Goal: Information Seeking & Learning: Learn about a topic

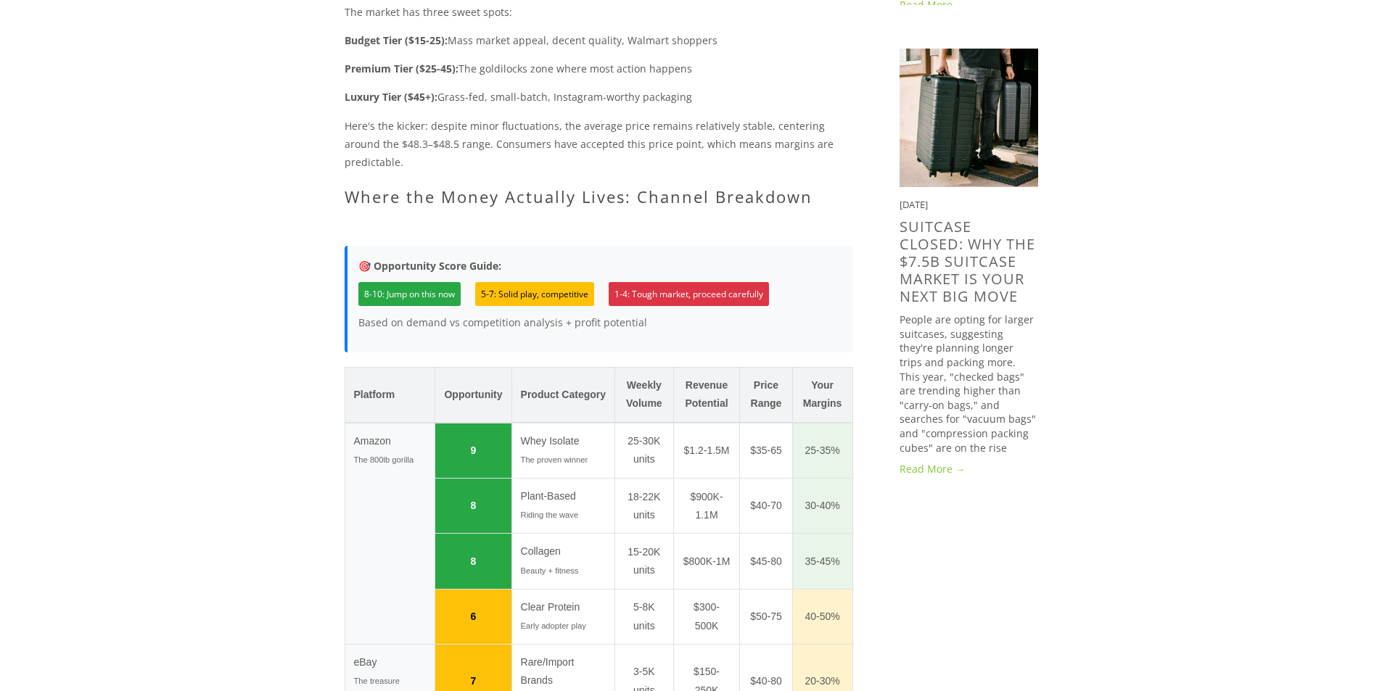
scroll to position [1233, 0]
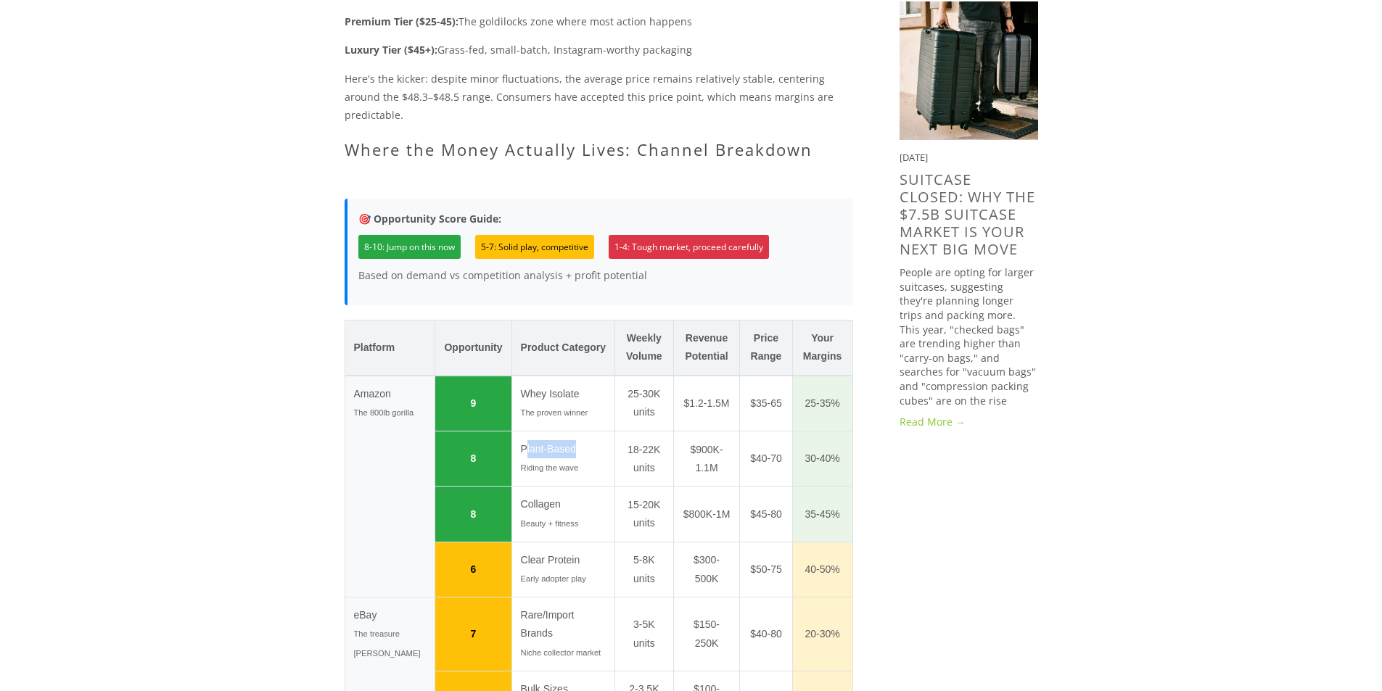
drag, startPoint x: 519, startPoint y: 349, endPoint x: 539, endPoint y: 363, distance: 25.0
click at [565, 431] on td "Plant-Based Riding the wave" at bounding box center [562, 458] width 103 height 55
click at [537, 463] on small "Riding the wave" at bounding box center [550, 467] width 58 height 9
drag, startPoint x: 447, startPoint y: 351, endPoint x: 530, endPoint y: 358, distance: 83.0
click at [530, 431] on tr "8 Plant-Based Riding the wave 18-22K units $900K-1.1M $40-70 30-40%" at bounding box center [598, 458] width 508 height 55
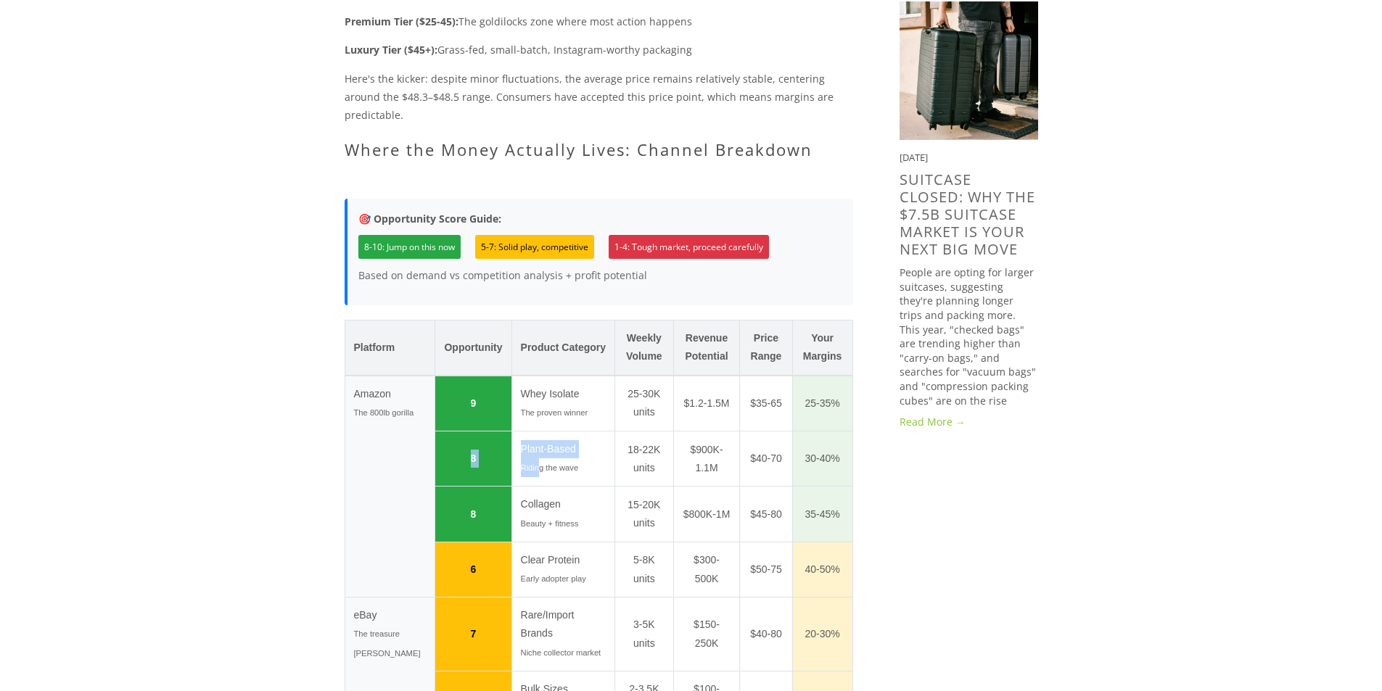
click at [445, 431] on td "8" at bounding box center [473, 458] width 76 height 55
click at [521, 463] on small "Riding the wave" at bounding box center [550, 467] width 58 height 9
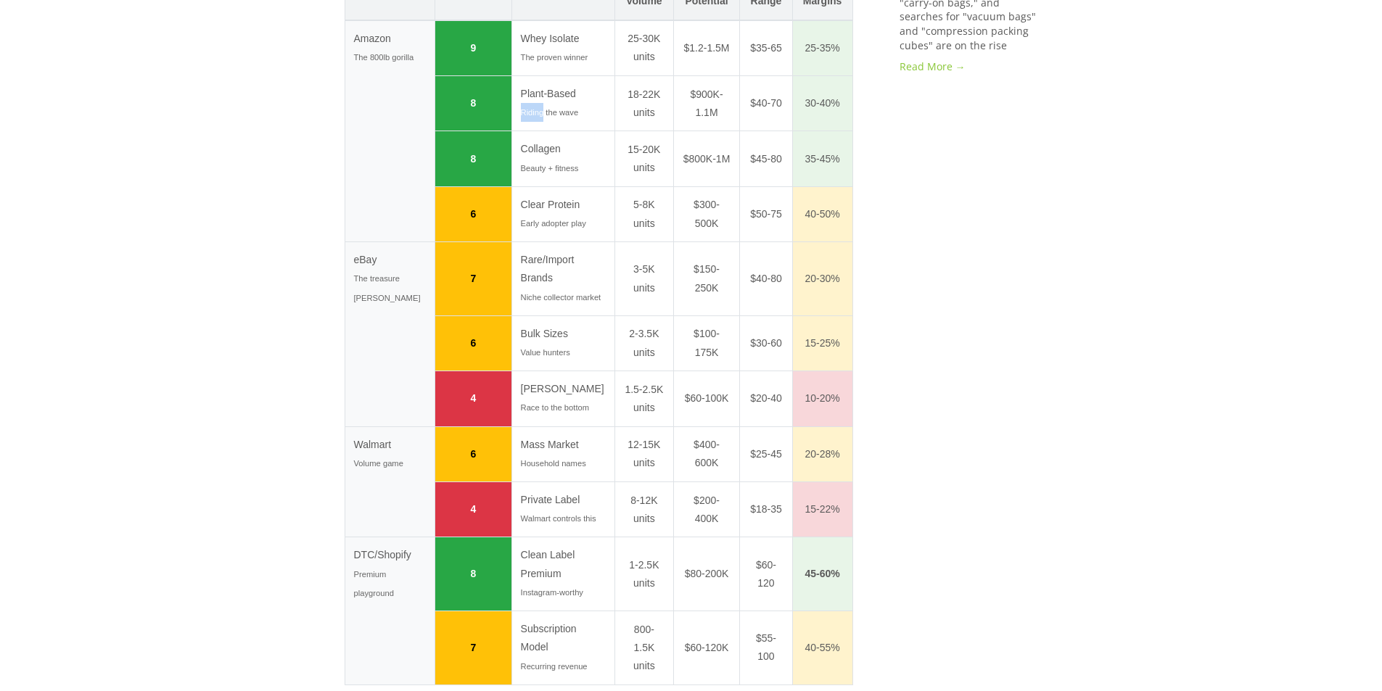
scroll to position [1595, 0]
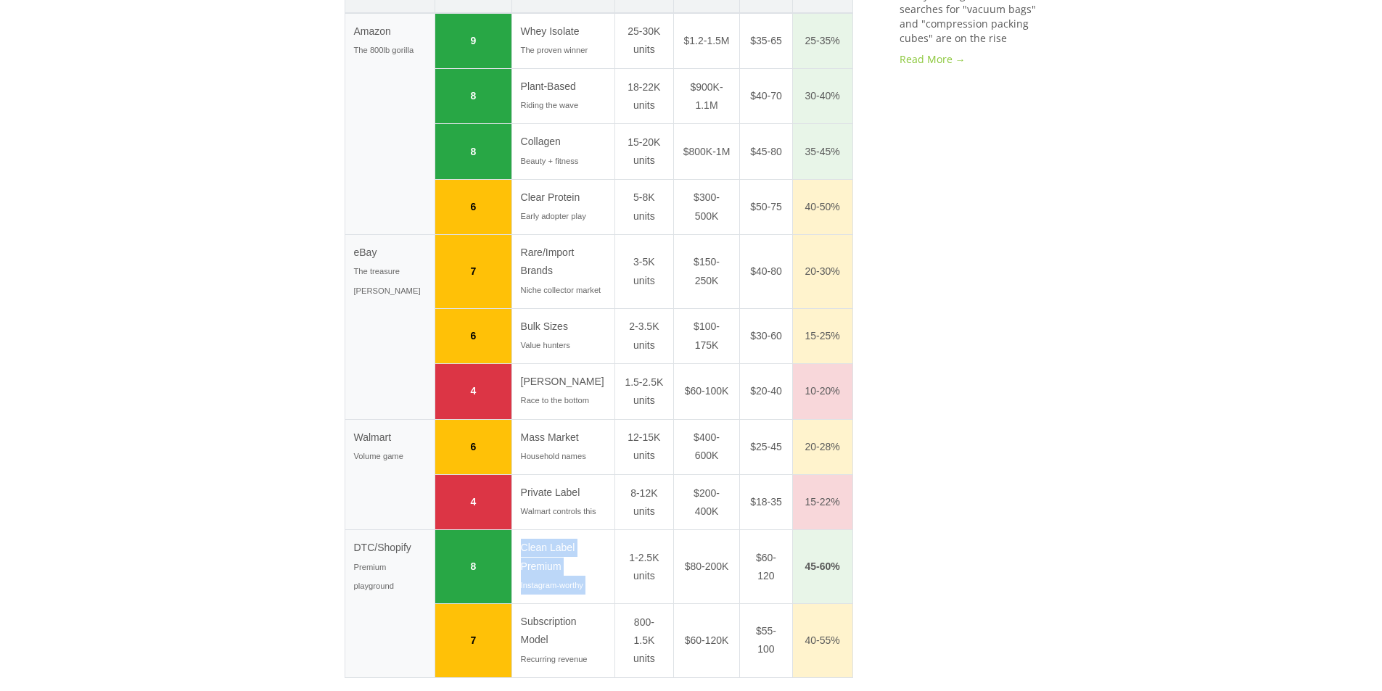
drag, startPoint x: 513, startPoint y: 487, endPoint x: 603, endPoint y: 485, distance: 89.2
click at [603, 530] on tr "DTC/Shopify Premium playground 8 Clean Label Premium Instagram-worthy 1-2.5K un…" at bounding box center [598, 567] width 508 height 74
click at [516, 530] on td "Clean Label Premium Instagram-worthy" at bounding box center [562, 567] width 103 height 74
drag, startPoint x: 680, startPoint y: 508, endPoint x: 640, endPoint y: 490, distance: 43.8
click at [716, 530] on tr "DTC/Shopify Premium playground 8 Clean Label Premium Instagram-worthy 1-2.5K un…" at bounding box center [598, 567] width 508 height 74
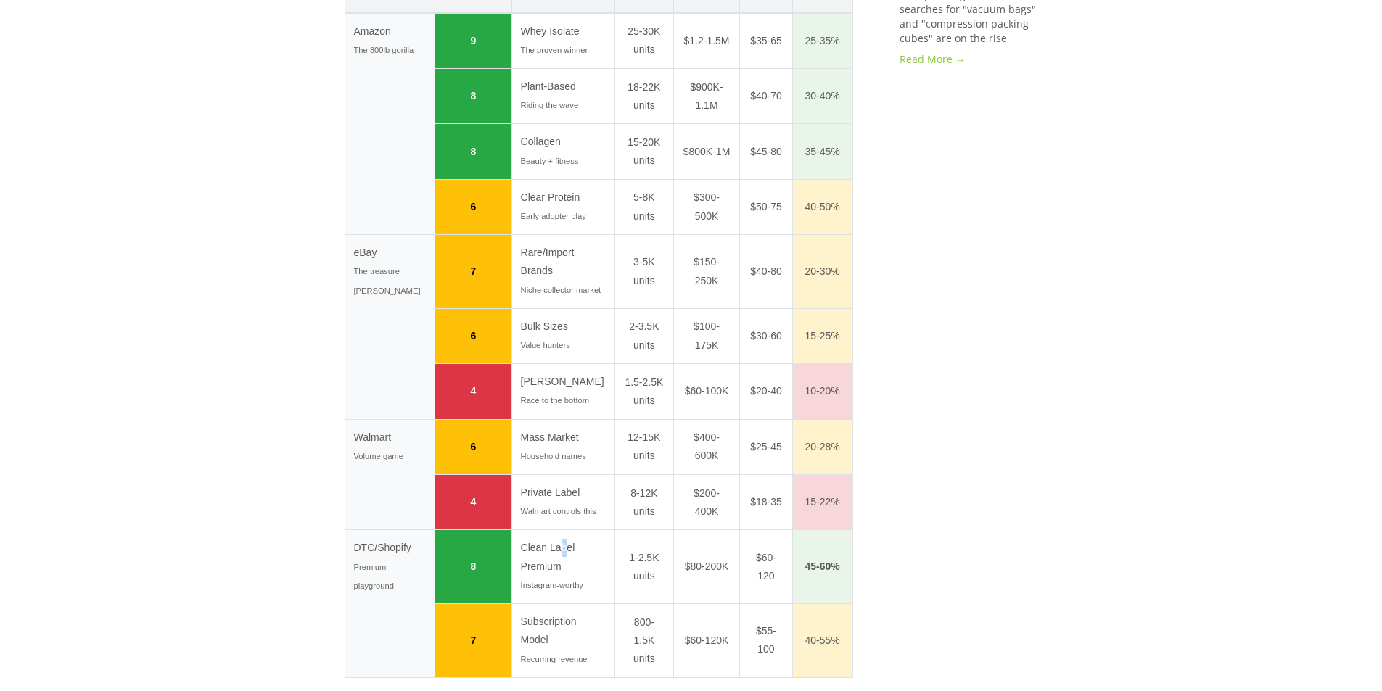
click at [551, 530] on td "Clean Label Premium Instagram-worthy" at bounding box center [562, 567] width 103 height 74
drag, startPoint x: 537, startPoint y: 497, endPoint x: 573, endPoint y: 500, distance: 36.4
click at [606, 530] on tr "DTC/Shopify Premium playground 8 Clean Label Premium Instagram-worthy 1-2.5K un…" at bounding box center [598, 567] width 508 height 74
click at [532, 530] on td "Clean Label Premium Instagram-worthy" at bounding box center [562, 567] width 103 height 74
click at [527, 530] on td "Clean Label Premium Instagram-worthy" at bounding box center [562, 567] width 103 height 74
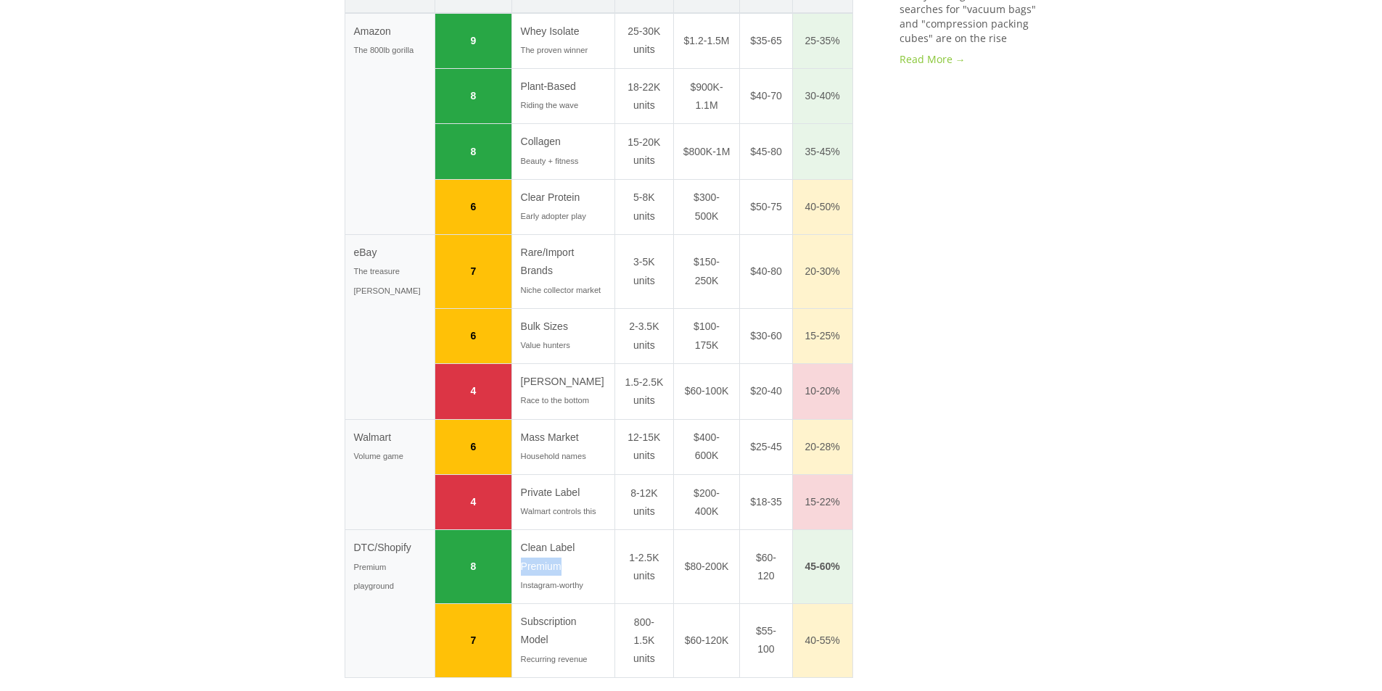
click at [527, 530] on td "Clean Label Premium Instagram-worthy" at bounding box center [562, 567] width 103 height 74
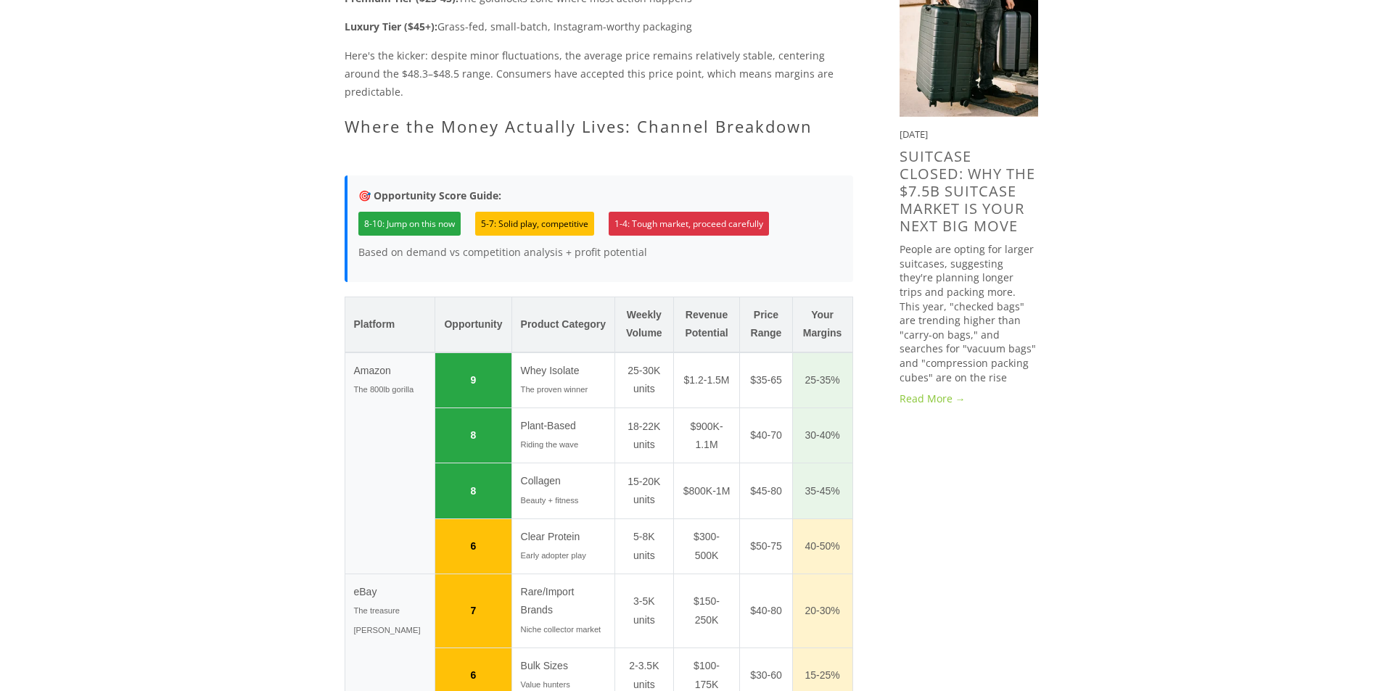
scroll to position [1378, 0]
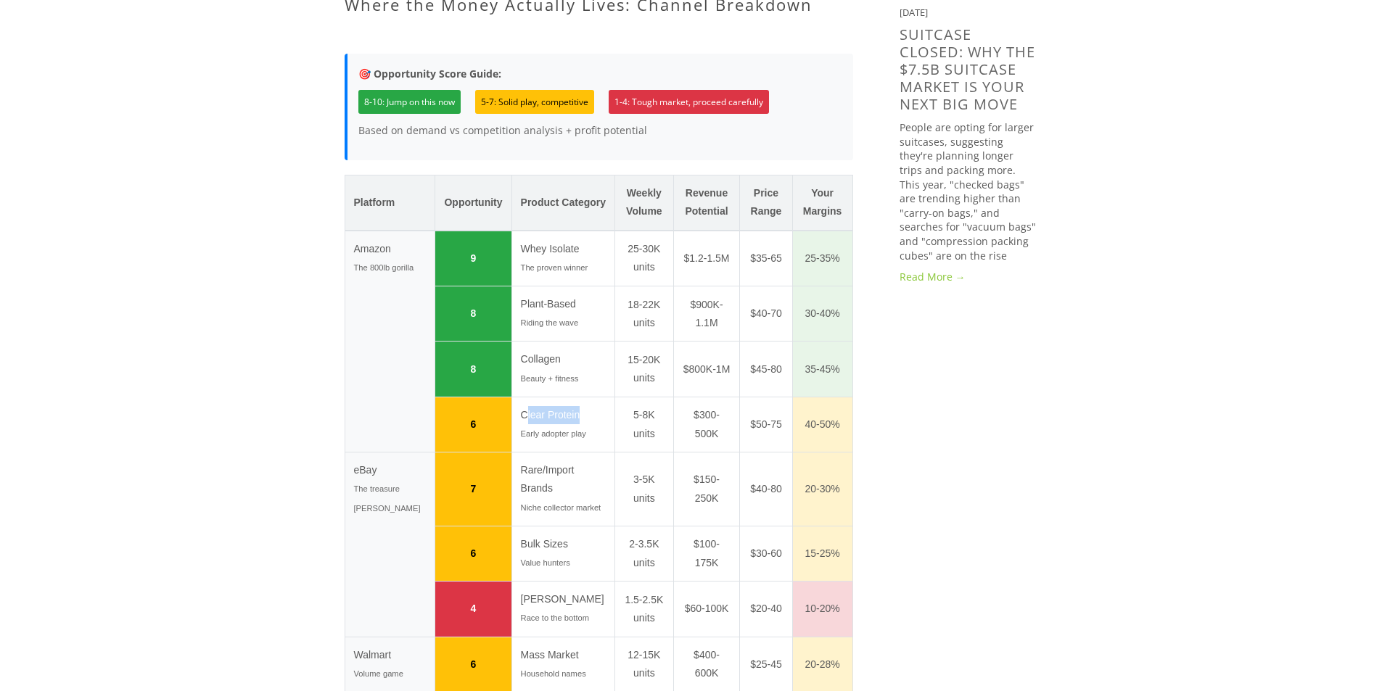
drag, startPoint x: 521, startPoint y: 313, endPoint x: 577, endPoint y: 310, distance: 56.6
click at [577, 397] on td "Clear Protein Early adopter play" at bounding box center [562, 424] width 103 height 55
click at [531, 397] on td "Clear Protein Early adopter play" at bounding box center [562, 424] width 103 height 55
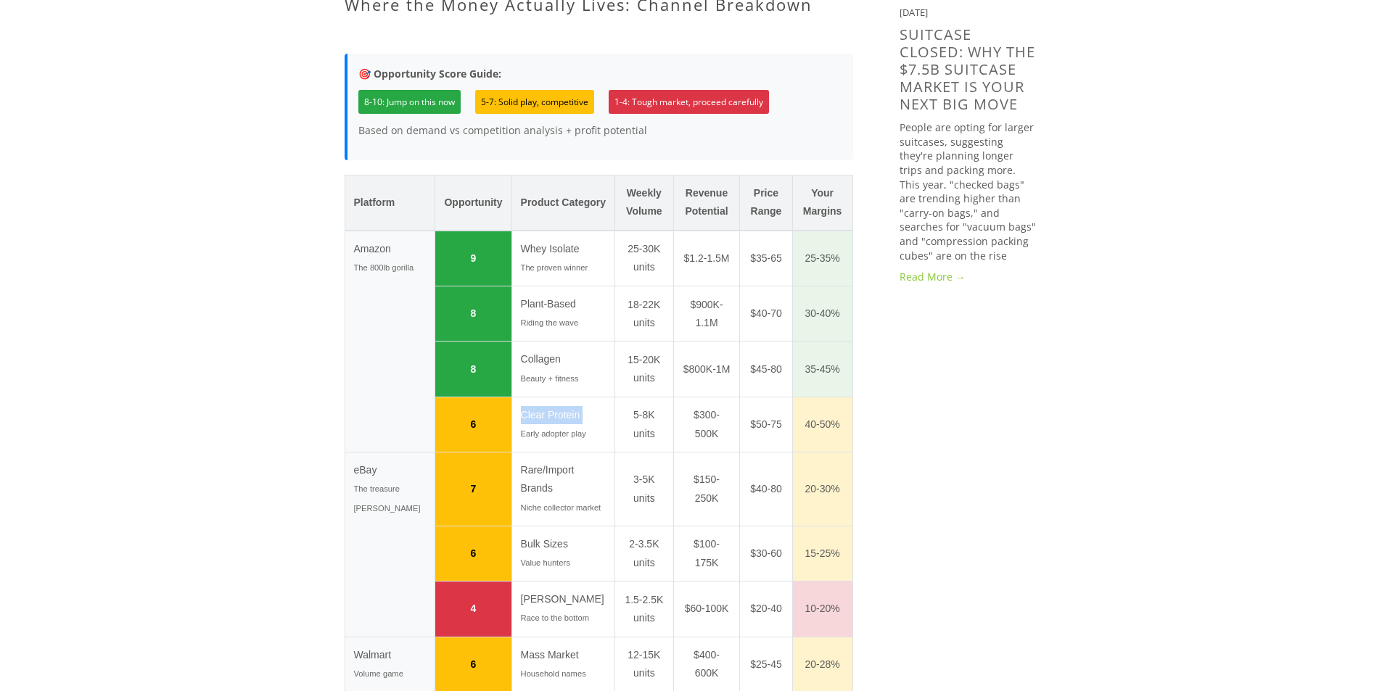
click at [545, 397] on td "Clear Protein Early adopter play" at bounding box center [562, 424] width 103 height 55
drag, startPoint x: 524, startPoint y: 332, endPoint x: 566, endPoint y: 334, distance: 42.8
click at [608, 397] on tr "6 Clear Protein Early adopter play 5-8K units $300-500K $50-75 40-50%" at bounding box center [598, 424] width 508 height 55
click at [550, 429] on small "Early adopter play" at bounding box center [553, 433] width 65 height 9
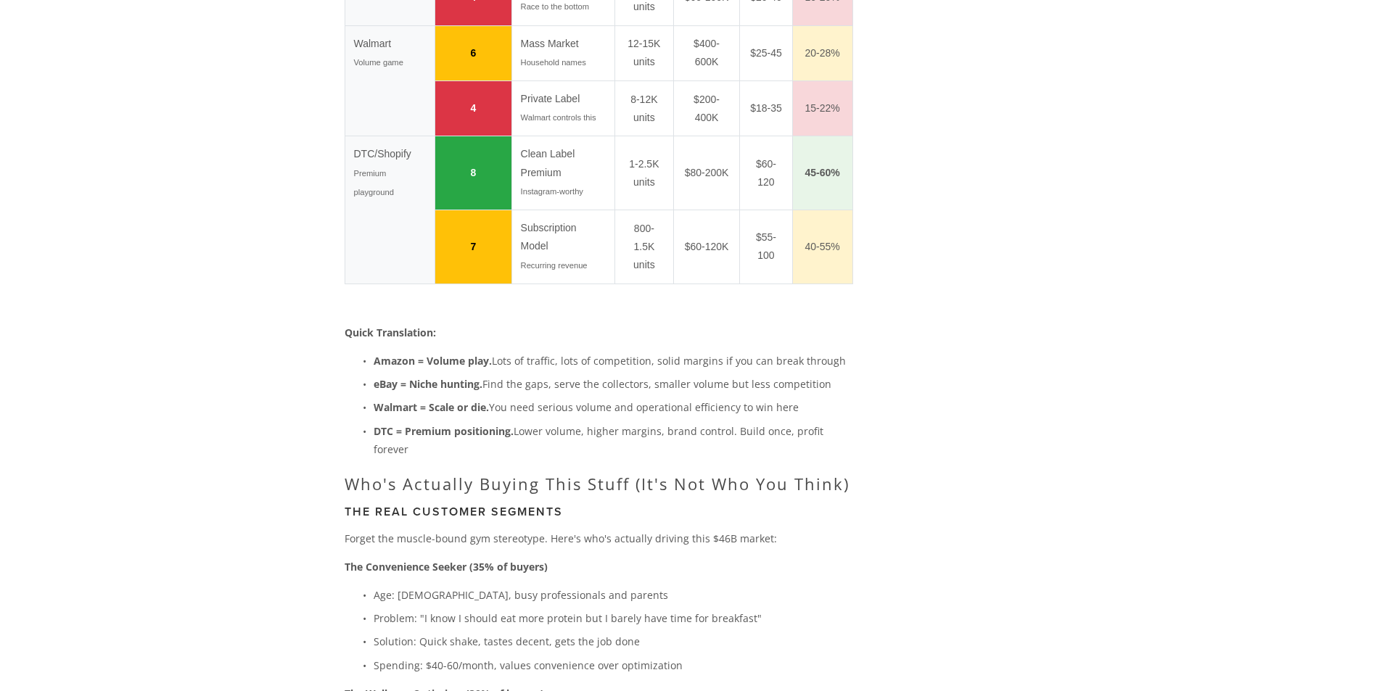
scroll to position [2031, 0]
